Goal: Information Seeking & Learning: Learn about a topic

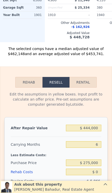
scroll to position [713, 0]
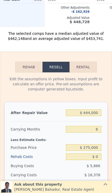
click at [96, 120] on div at bounding box center [56, 119] width 90 height 4
click at [95, 116] on input "$ 444,000" at bounding box center [83, 112] width 35 height 7
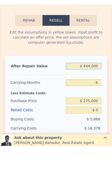
type input "$ 44,400"
type input "-$ 255,673"
type input "$ 4,440"
type input "-$ 292,783"
type input "$ 444"
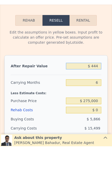
type input "-$ 296,493"
type input "$ 44"
type input "-$ 296,865"
type input "$ 4"
type input "-$ 296,902"
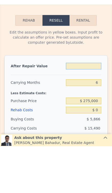
type input "$ 6"
type input "-$ 296,900"
type input "$ 60"
type input "-$ 296,851"
type input "$ 600"
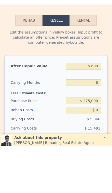
type input "-$ 296,349"
type input "$ 6,000"
type input "-$ 291,334"
type input "$ 60,000"
type input "-$ 241,186"
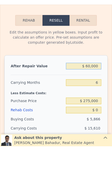
type input "$ 600,000"
type input "$ 260,296"
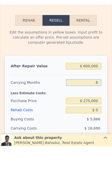
click at [101, 126] on input "6" at bounding box center [83, 129] width 35 height 7
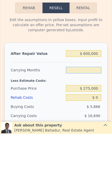
type input "3"
type input "$ 268,641"
type input "3"
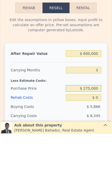
click at [98, 143] on div "$ 275,000" at bounding box center [83, 147] width 35 height 9
type input "$ 2"
type input "$ 400,000"
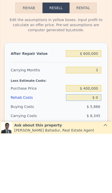
click at [100, 153] on input "$ 0" at bounding box center [83, 156] width 35 height 7
type input "$ 138,477"
type input "$ 8"
type input "$ 138,469"
type input "$ 80"
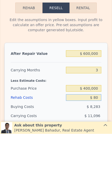
type input "$ 138,393"
type input "$ 800"
type input "$ 137,646"
type input "$ 8,000"
type input "$ 130,172"
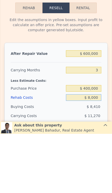
type input "$ 80,000"
type input "$ 55,436"
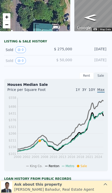
scroll to position [58, 0]
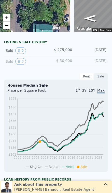
type input "$ 444,000"
type input "6"
type input "$ 0"
type input "$ 115,423"
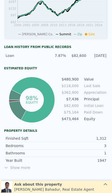
scroll to position [209, 0]
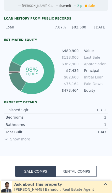
click at [16, 140] on span "Show more" at bounding box center [56, 139] width 104 height 5
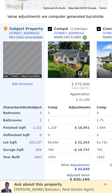
scroll to position [0, 0]
click at [73, 56] on div "34" at bounding box center [69, 59] width 42 height 37
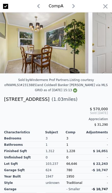
scroll to position [0, 270]
click at [105, 5] on icon "button" at bounding box center [105, 6] width 7 height 7
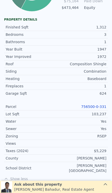
scroll to position [291, 0]
click at [95, 108] on link "756500-0-331" at bounding box center [93, 107] width 25 height 4
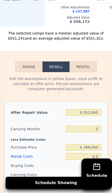
scroll to position [740, 0]
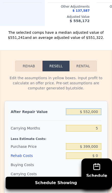
click at [97, 115] on input "$ 552,000" at bounding box center [83, 111] width 35 height 7
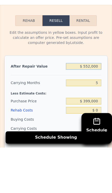
type input "$ 55,200"
type input "-$ 374,943"
type input "$ 5,520"
type input "-$ 421,005"
type input "$ 552"
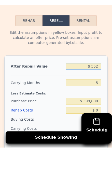
type input "-$ 425,613"
type input "$ 55"
type input "-$ 426,072"
type input "$ 5"
type input "-$ 426,119"
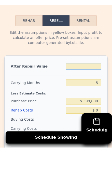
type input "$ 4"
type input "-$ 426,120"
type input "$ 47"
type input "-$ 426,080"
type input "$ 475"
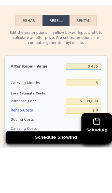
type input "-$ 425,684"
type input "$ 4,750"
type input "-$ 421,721"
type input "$ 47,500"
type input "-$ 382,083"
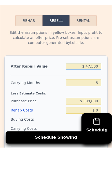
type input "$ 475,000"
type input "$ 14,297"
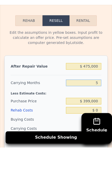
click at [100, 125] on input "5" at bounding box center [83, 128] width 35 height 7
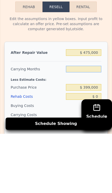
type input "3"
type input "$ 21,938"
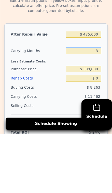
scroll to position [765, 0]
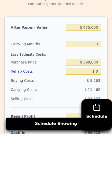
type input "3"
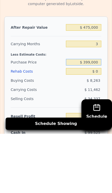
click at [98, 117] on div "$ 399,000" at bounding box center [83, 121] width 35 height 9
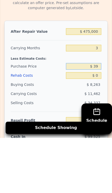
type input "$ 3"
type input "$ 350,000"
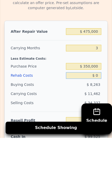
click at [100, 127] on input "$ 0" at bounding box center [83, 130] width 35 height 7
type input "$ 73,061"
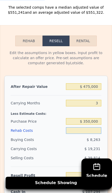
type input "$ 552,000"
type input "5"
type input "$ 0"
type input "$ 85,692"
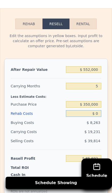
scroll to position [789, 0]
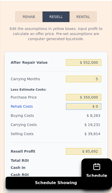
click at [100, 108] on input "$ 0" at bounding box center [83, 106] width 35 height 7
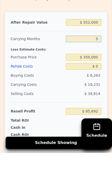
click at [96, 76] on input "5" at bounding box center [83, 79] width 35 height 7
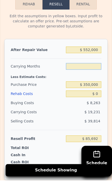
type input "3"
type input "$ 93,384"
type input "3"
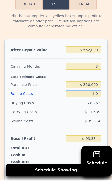
click at [98, 102] on div "$ 0" at bounding box center [83, 106] width 35 height 9
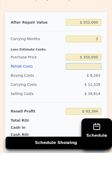
type input "$ 6"
type input "$ 93,378"
type input "$ 60"
type input "$ 93,323"
type input "$ 600"
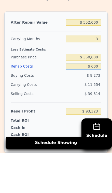
type input "$ 92,759"
type input "$ 6,000"
type input "$ 87,144"
type input "$ 60,000"
type input "$ 30,984"
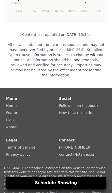
scroll to position [1365, 0]
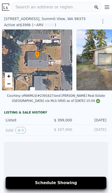
scroll to position [0, 2]
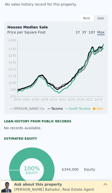
scroll to position [104, 0]
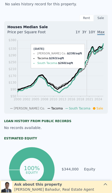
click at [87, 81] on icon "2000 2002 2005 2008 2010 2013 2016 2018 2021 2024 $50 $90 $130 $170 $210 $250 $…" at bounding box center [55, 74] width 97 height 73
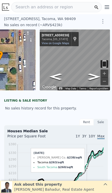
scroll to position [0, 0]
